Goal: Transaction & Acquisition: Download file/media

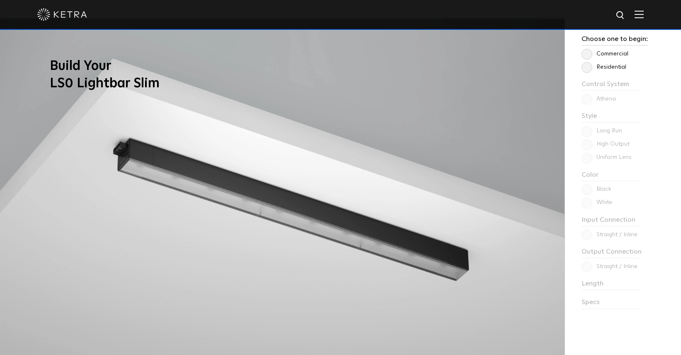
scroll to position [687, 0]
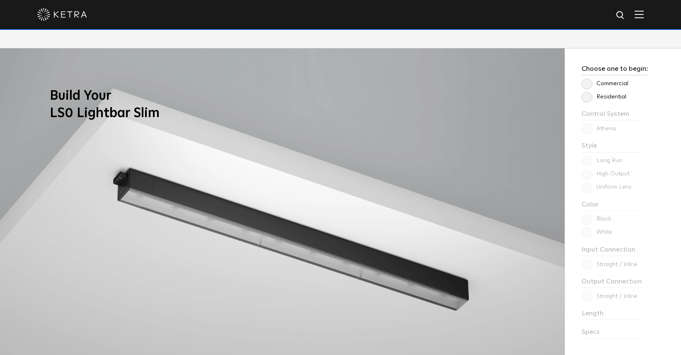
click at [583, 83] on label "Commercial" at bounding box center [604, 83] width 47 height 7
click at [0, 0] on input "Commercial" at bounding box center [0, 0] width 0 height 0
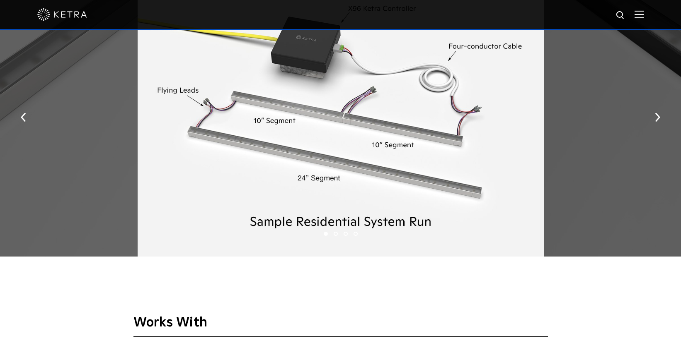
scroll to position [1071, 0]
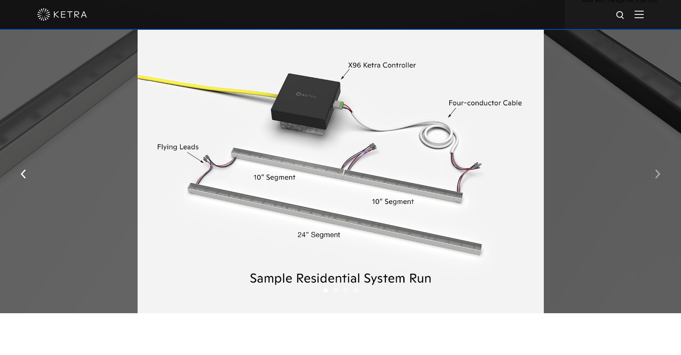
click at [652, 180] on button "button" at bounding box center [657, 173] width 18 height 29
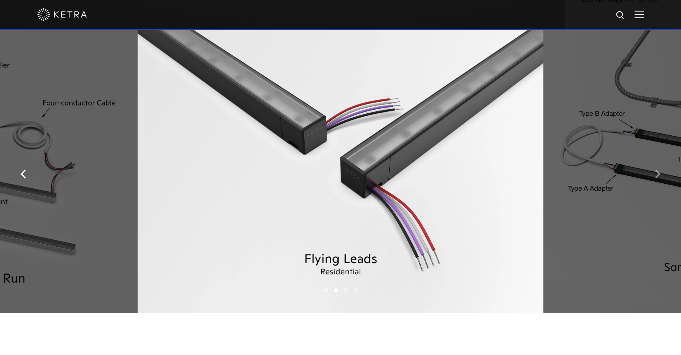
click at [655, 179] on img "button" at bounding box center [657, 173] width 5 height 9
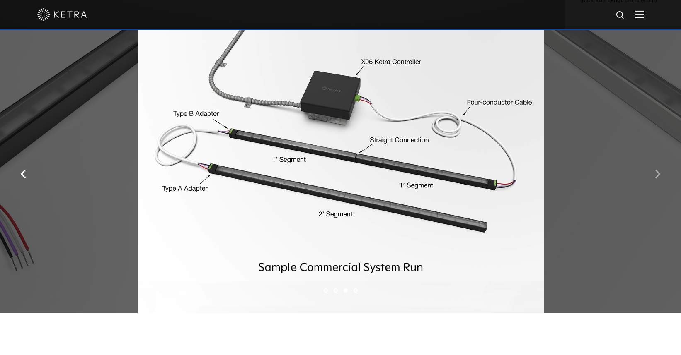
click at [655, 179] on img "button" at bounding box center [657, 173] width 5 height 9
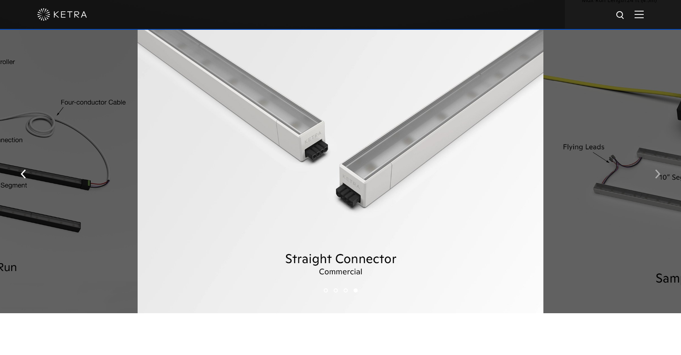
click at [655, 179] on img "button" at bounding box center [657, 173] width 5 height 9
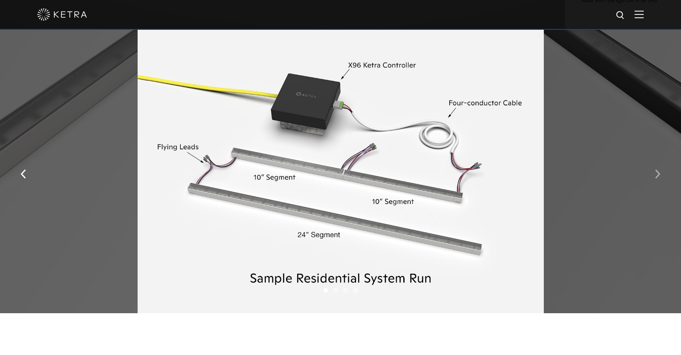
click at [655, 179] on img "button" at bounding box center [657, 173] width 5 height 9
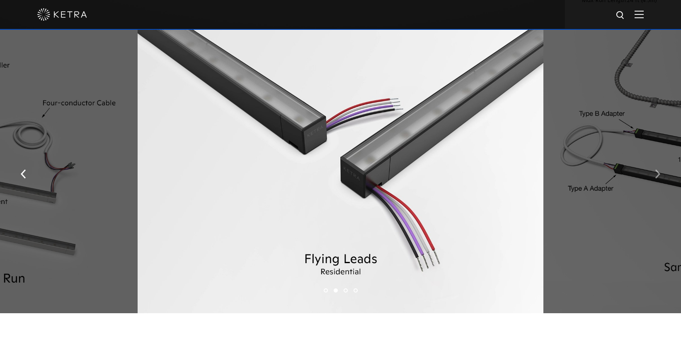
click at [655, 179] on img "button" at bounding box center [657, 173] width 5 height 9
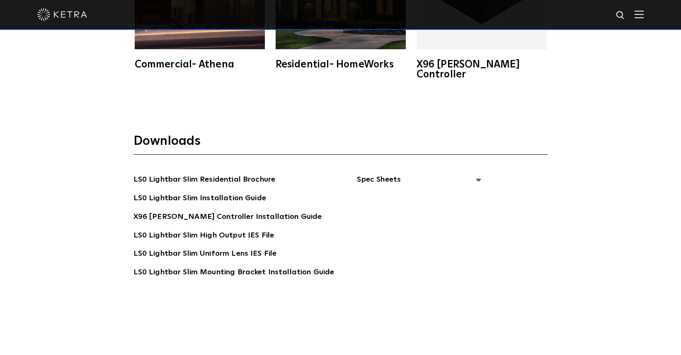
scroll to position [1627, 0]
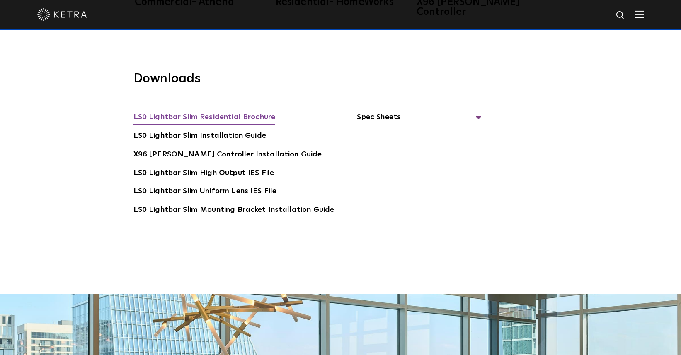
click at [208, 111] on link "LS0 Lightbar Slim Residential Brochure" at bounding box center [204, 117] width 142 height 13
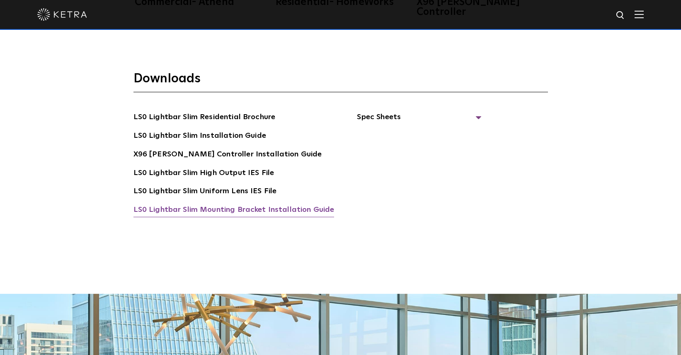
click at [164, 204] on link "LS0 Lightbar Slim Mounting Bracket Installation Guide" at bounding box center [233, 210] width 201 height 13
